Goal: Task Accomplishment & Management: Manage account settings

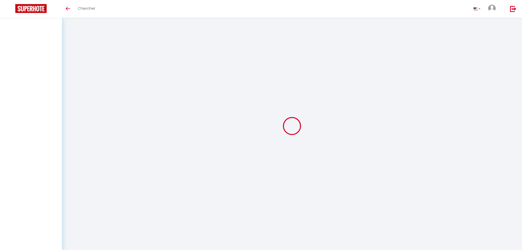
select select
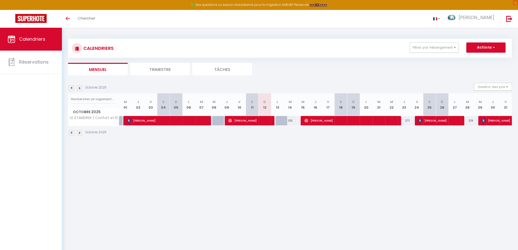
select select
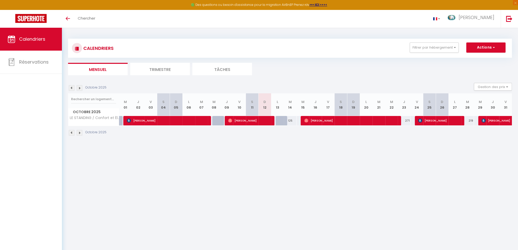
select select
click at [268, 120] on span "[PERSON_NAME]" at bounding box center [249, 121] width 43 height 10
select select "OK"
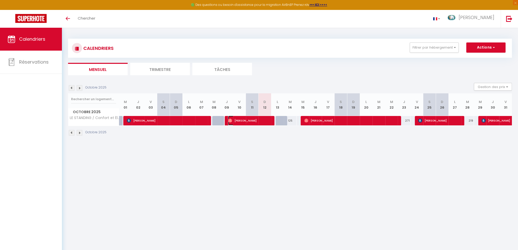
select select "0"
select select "1"
select select
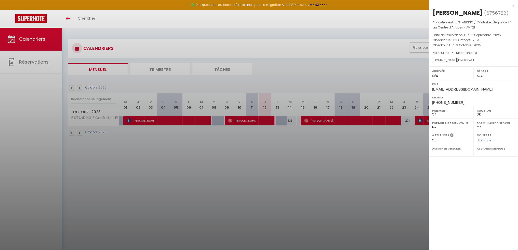
click at [513, 5] on div "x" at bounding box center [471, 6] width 85 height 6
